Goal: Download file/media

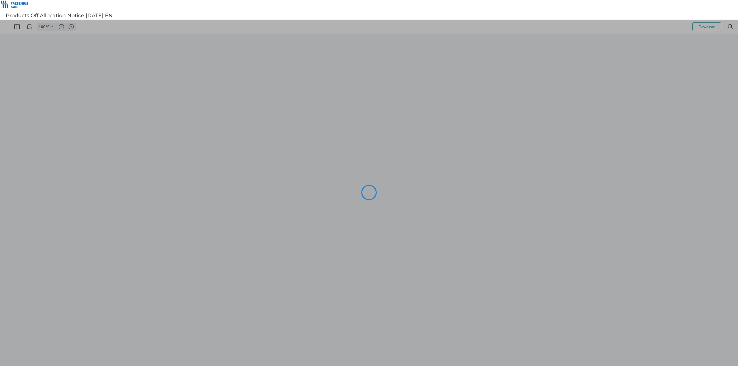
type input "144"
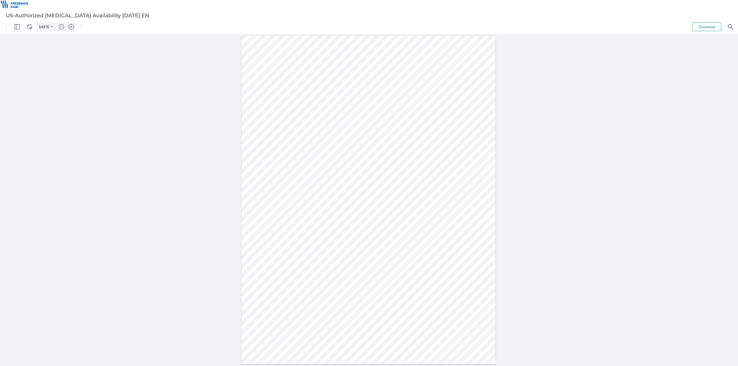
click at [328, 253] on div at bounding box center [369, 200] width 254 height 329
click at [326, 259] on div at bounding box center [369, 200] width 254 height 329
click at [704, 29] on button "Download" at bounding box center [706, 26] width 29 height 9
click at [112, 250] on div at bounding box center [369, 200] width 738 height 332
